Goal: Task Accomplishment & Management: Manage account settings

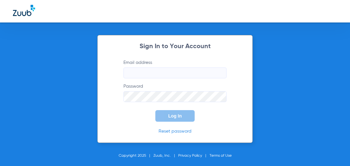
click at [135, 74] on input "Email address" at bounding box center [174, 73] width 103 height 11
paste input "[EMAIL_ADDRESS][DOMAIN_NAME]"
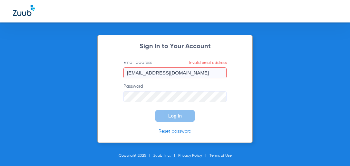
drag, startPoint x: 132, startPoint y: 73, endPoint x: 66, endPoint y: 74, distance: 66.3
click at [67, 74] on div "Sign In to Your Account Email address Invalid email address [EMAIL_ADDRESS][DOM…" at bounding box center [175, 83] width 350 height 166
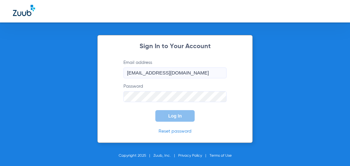
type input "[EMAIL_ADDRESS][DOMAIN_NAME]"
click at [118, 114] on form "Email address [EMAIL_ADDRESS][DOMAIN_NAME] Password Log In" at bounding box center [175, 91] width 122 height 62
click at [171, 115] on span "Log In" at bounding box center [175, 116] width 14 height 5
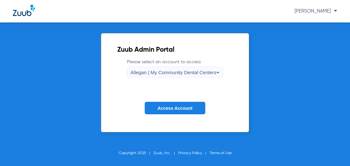
click at [319, 12] on span "[PERSON_NAME]" at bounding box center [315, 11] width 43 height 5
click at [319, 25] on button "Log out" at bounding box center [318, 22] width 35 height 13
